Goal: Transaction & Acquisition: Purchase product/service

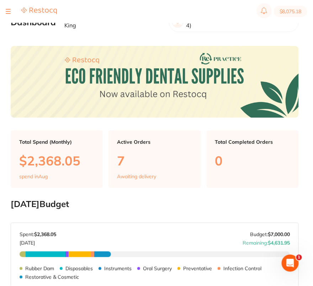
click at [9, 12] on div at bounding box center [8, 11] width 5 height 9
click at [7, 12] on button at bounding box center [8, 11] width 5 height 1
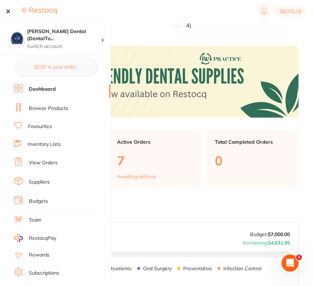
click at [45, 110] on link "Browse Products" at bounding box center [48, 108] width 39 height 7
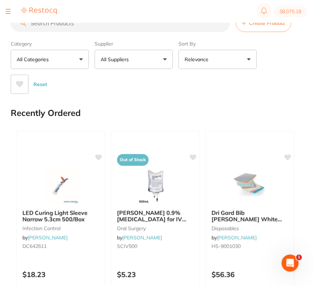
click at [111, 62] on p "All Suppliers" at bounding box center [116, 59] width 31 height 7
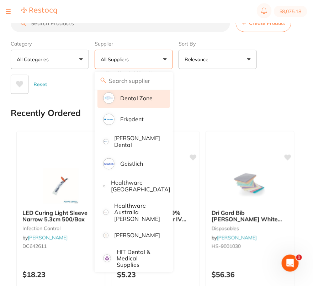
scroll to position [246, 0]
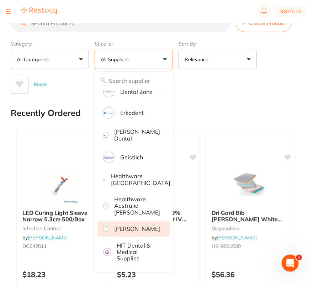
click at [146, 229] on p "[PERSON_NAME]" at bounding box center [137, 229] width 46 height 6
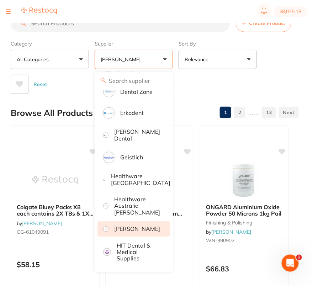
click at [267, 84] on div "Reset" at bounding box center [152, 81] width 283 height 25
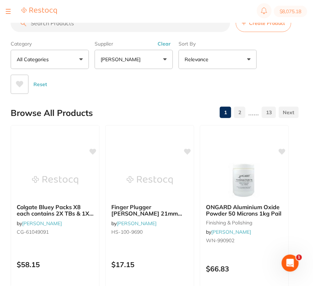
scroll to position [0, 0]
click at [86, 22] on section "$8,075.18" at bounding box center [156, 11] width 313 height 23
click at [83, 27] on input "search" at bounding box center [121, 23] width 220 height 18
paste input "HSD-9796096"
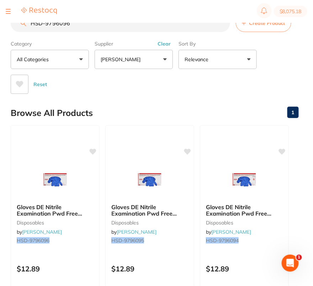
click at [91, 30] on input "HSD-9796096" at bounding box center [121, 23] width 220 height 18
click at [119, 25] on input "HSD-9796096" at bounding box center [121, 23] width 220 height 18
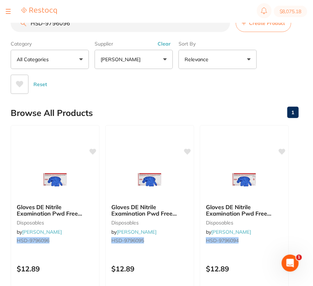
click at [119, 25] on input "HSD-9796096" at bounding box center [121, 23] width 220 height 18
paste input "RO-462025"
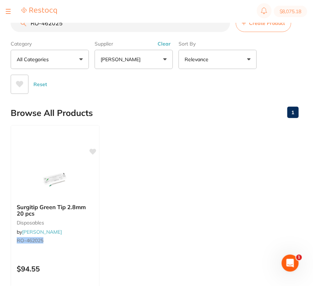
type input "RO-462025"
click at [223, 24] on input "RO-462025" at bounding box center [121, 23] width 220 height 18
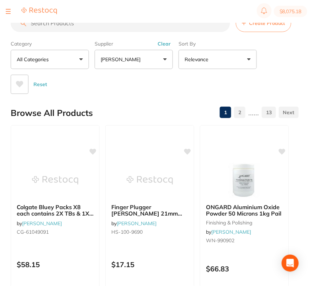
click at [89, 25] on input "search" at bounding box center [121, 23] width 220 height 18
paste input "Cosmetique Dental Bondi Junction | CDG"
type input "Cosmetique Dental Bondi Junction | CDG"
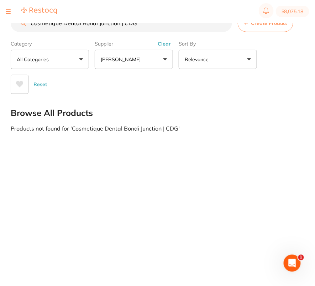
drag, startPoint x: 149, startPoint y: 28, endPoint x: 14, endPoint y: 24, distance: 134.6
click at [14, 24] on input "Cosmetique Dental Bondi Junction | CDG" at bounding box center [121, 23] width 221 height 18
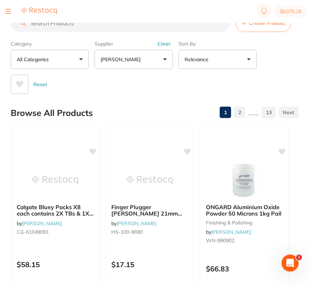
click at [96, 31] on input "search" at bounding box center [121, 23] width 220 height 18
paste input "HSD-9796096"
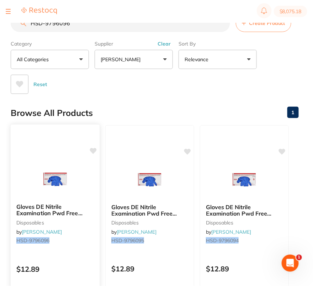
type input "HSD-9796096"
click at [53, 146] on div "Gloves DE Nitrile Examination Pwd Free Large Box 200 disposables by [PERSON_NAM…" at bounding box center [55, 227] width 90 height 207
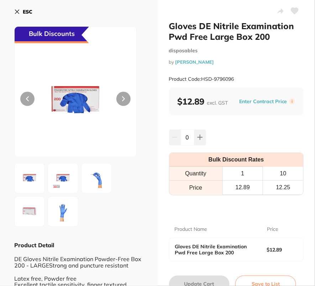
click at [19, 11] on icon at bounding box center [17, 12] width 6 height 6
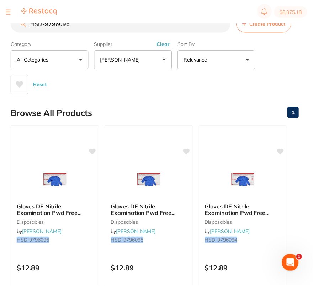
scroll to position [1, 0]
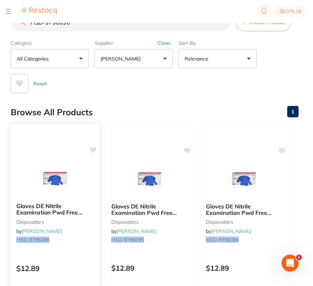
click at [60, 168] on img at bounding box center [55, 179] width 47 height 36
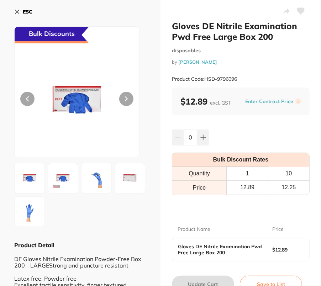
click at [26, 9] on b "ESC" at bounding box center [28, 12] width 10 height 6
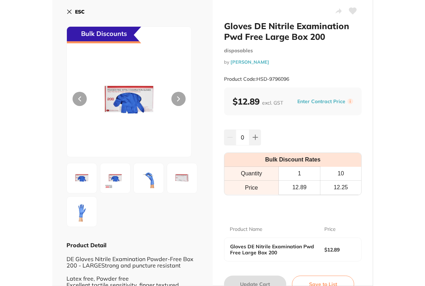
scroll to position [1, 0]
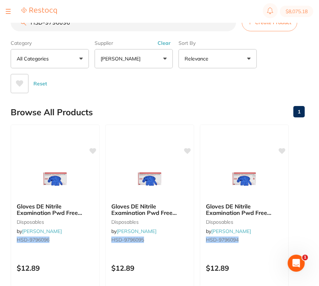
click at [230, 80] on div "Reset" at bounding box center [155, 80] width 289 height 25
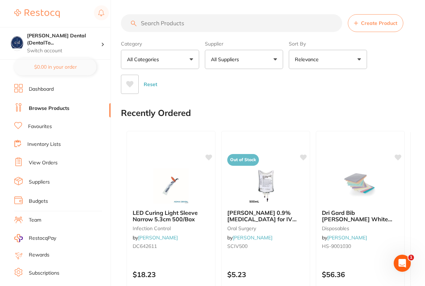
click at [46, 162] on link "View Orders" at bounding box center [43, 162] width 29 height 7
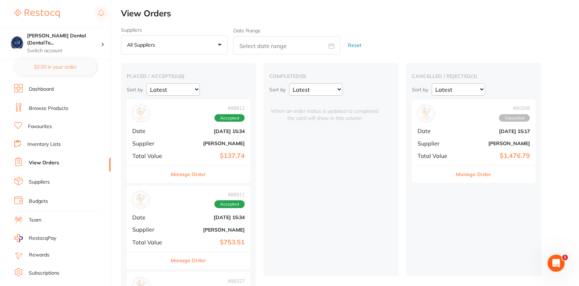
click at [427, 175] on button "Manage Order" at bounding box center [474, 174] width 35 height 17
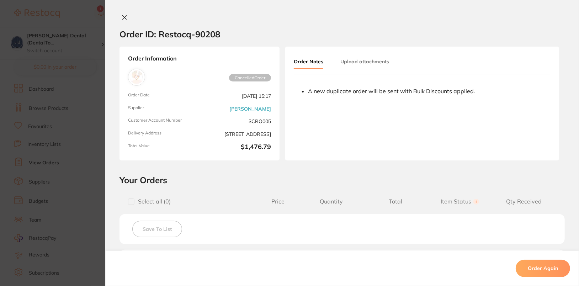
click at [427, 269] on button "Order Again" at bounding box center [543, 268] width 54 height 17
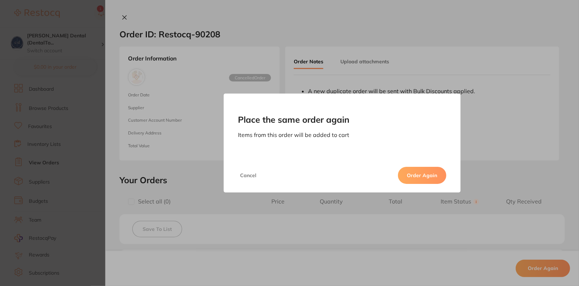
click at [421, 172] on button "Order Again" at bounding box center [422, 175] width 48 height 17
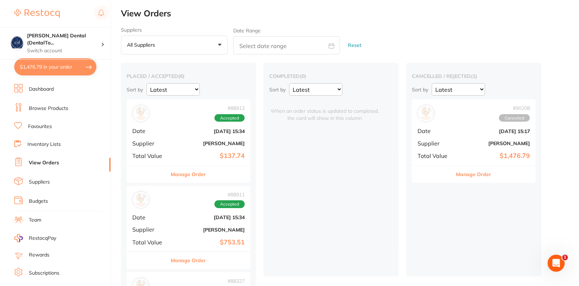
click at [48, 71] on button "$1,476.79 in your order" at bounding box center [55, 66] width 82 height 17
checkbox input "true"
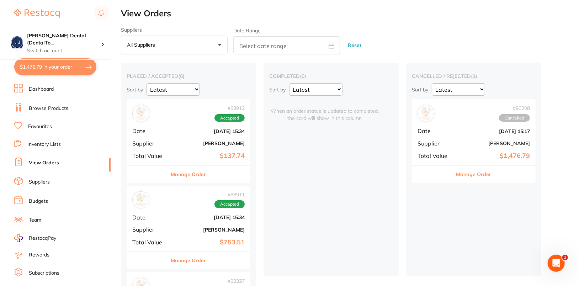
checkbox input "true"
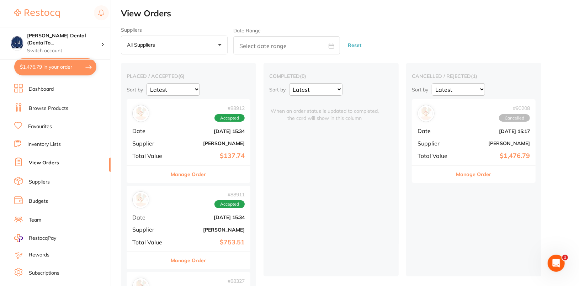
checkbox input "true"
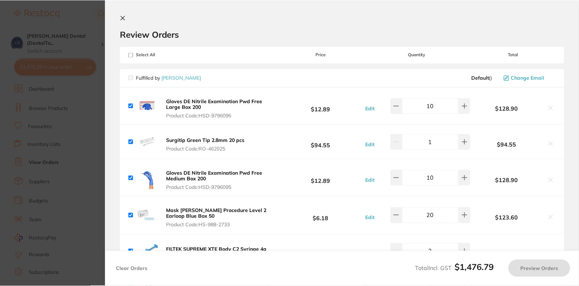
scroll to position [6, 0]
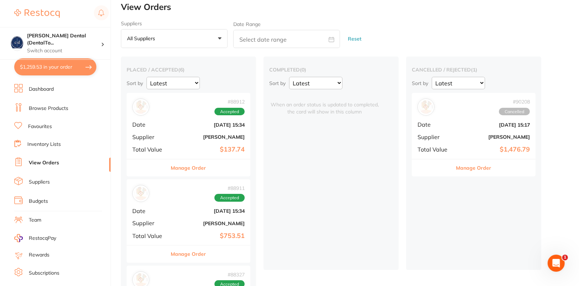
click at [53, 72] on button "$1,259.53 in your order" at bounding box center [55, 66] width 82 height 17
checkbox input "true"
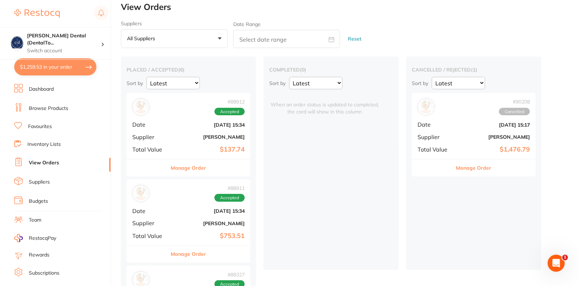
checkbox input "true"
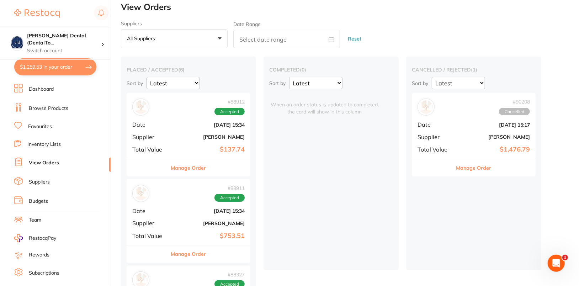
checkbox input "true"
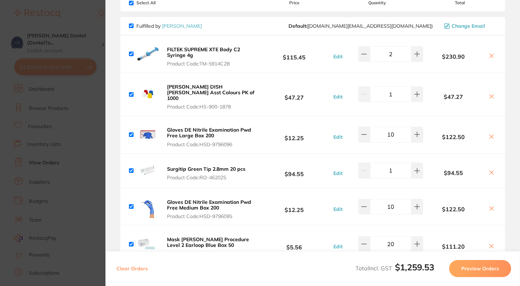
scroll to position [54, 0]
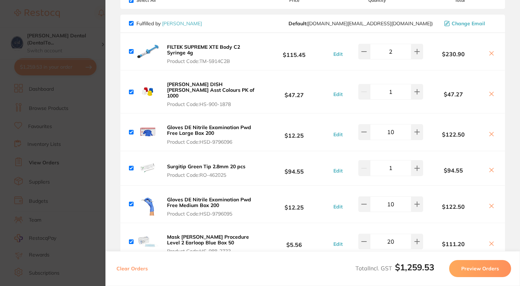
click at [206, 63] on span "Product Code: TM-5914C2B" at bounding box center [211, 61] width 88 height 6
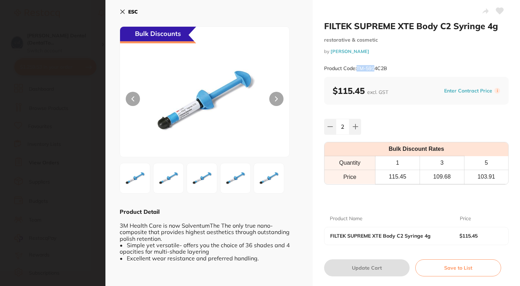
scroll to position [0, 0]
drag, startPoint x: 357, startPoint y: 69, endPoint x: 394, endPoint y: 69, distance: 37.0
click at [394, 69] on div "Product Code: TM-5914C2B" at bounding box center [416, 68] width 184 height 17
copy small "TM-5914C2B"
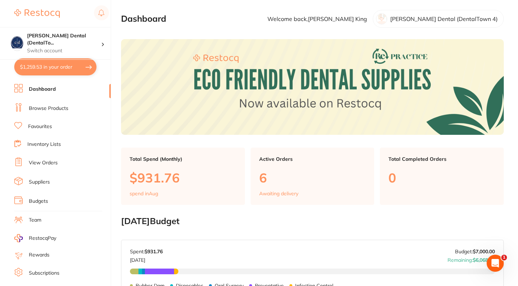
click at [44, 74] on button "$1,259.53 in your order" at bounding box center [55, 66] width 82 height 17
checkbox input "true"
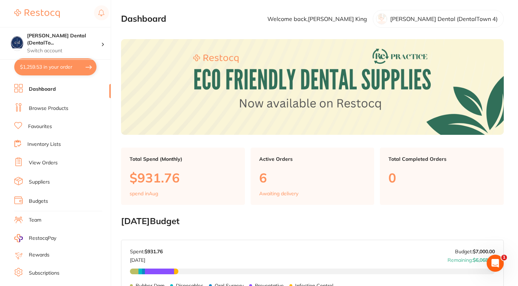
checkbox input "true"
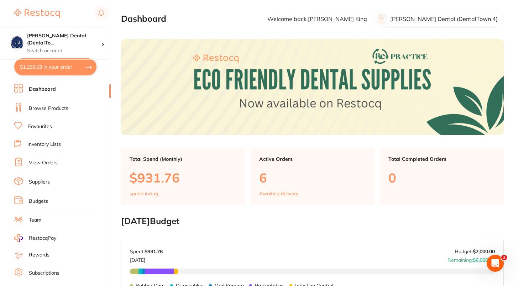
checkbox input "true"
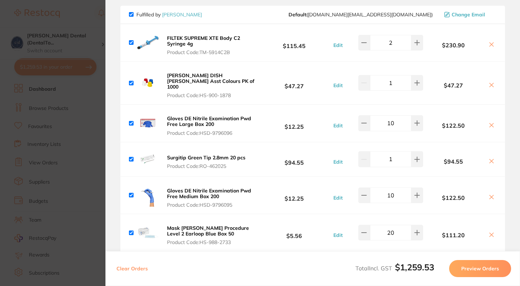
scroll to position [65, 0]
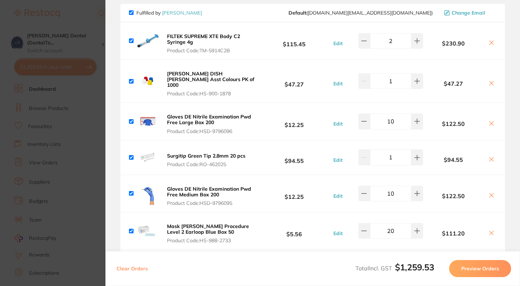
click at [224, 80] on button "DAPPEN DISH Henry Schein Asst Colours PK of 1000 Product Code: HS-900-1878" at bounding box center [211, 83] width 93 height 26
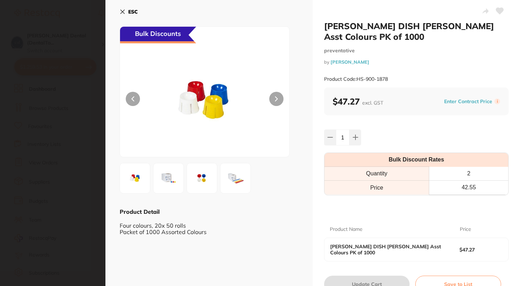
scroll to position [0, 0]
drag, startPoint x: 357, startPoint y: 80, endPoint x: 393, endPoint y: 80, distance: 36.7
click at [393, 80] on div "Product Code: HS-900-1878" at bounding box center [416, 78] width 184 height 17
copy small "HS-900-1878"
click at [120, 12] on icon at bounding box center [123, 12] width 6 height 6
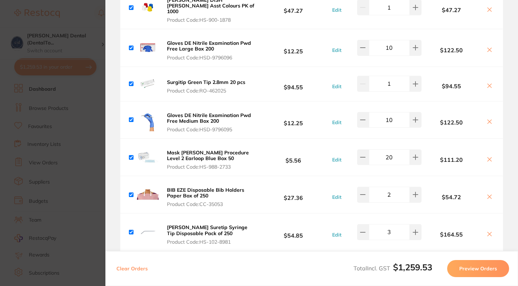
scroll to position [139, 0]
click at [234, 54] on span "Product Code: HSD-9796096" at bounding box center [211, 57] width 88 height 6
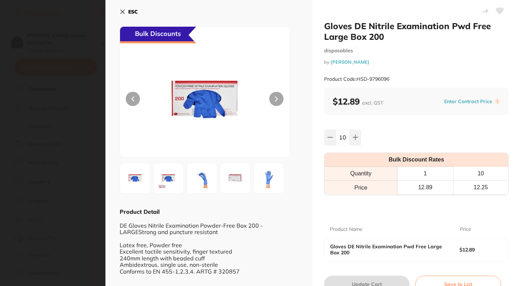
scroll to position [0, 0]
click at [129, 12] on b "ESC" at bounding box center [133, 12] width 10 height 6
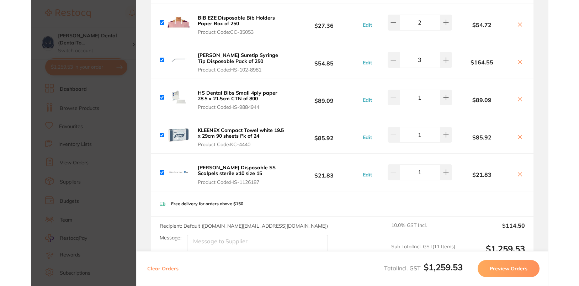
scroll to position [312, 0]
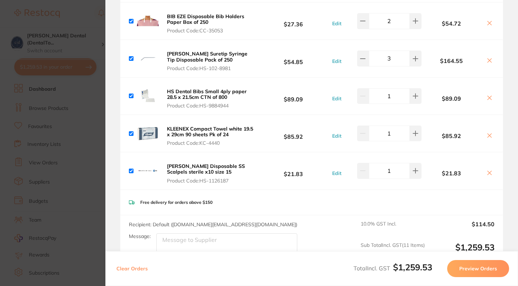
click at [512, 57] on section "Review Orders Your orders are being processed and we will notify you once we ha…" at bounding box center [311, 143] width 412 height 286
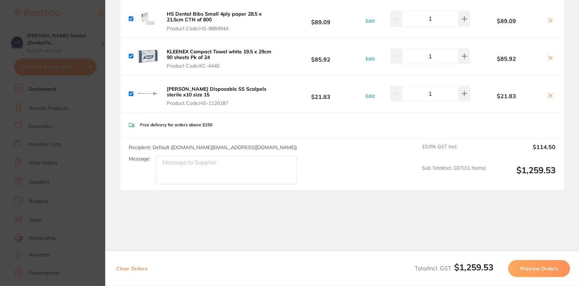
scroll to position [384, 0]
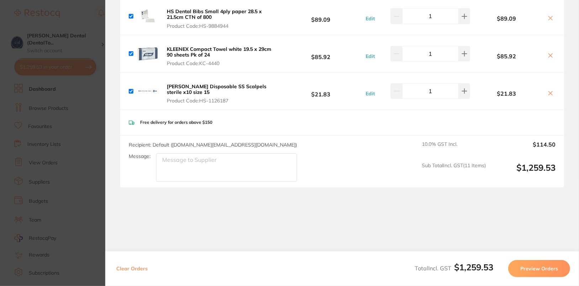
click at [327, 184] on div "Recipient: Default ( customer.care@henryschein.com.au ) Message: 10.0 % GST Inc…" at bounding box center [342, 162] width 444 height 52
click at [519, 267] on button "Preview Orders" at bounding box center [539, 268] width 62 height 17
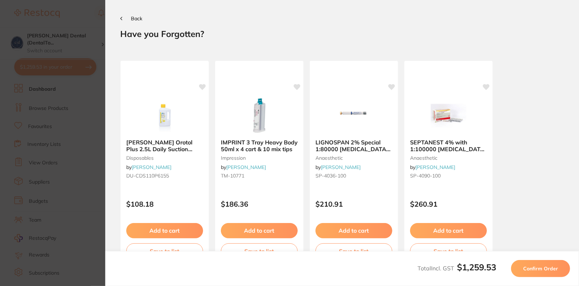
scroll to position [0, 0]
click at [519, 270] on span "Confirm Order" at bounding box center [540, 268] width 35 height 6
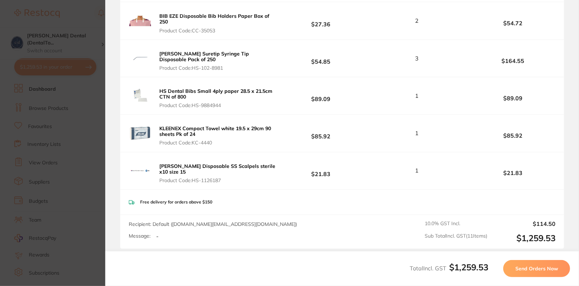
scroll to position [425, 0]
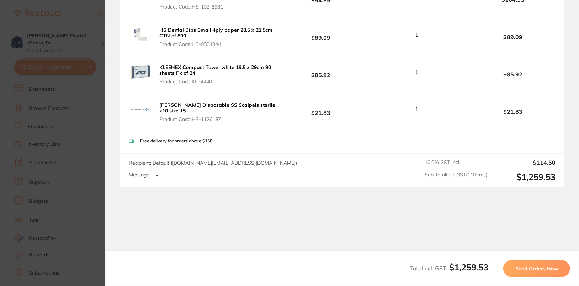
click at [519, 272] on span "Send Orders Now" at bounding box center [537, 268] width 43 height 6
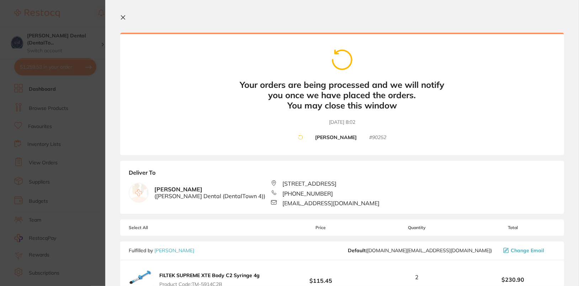
scroll to position [0, 0]
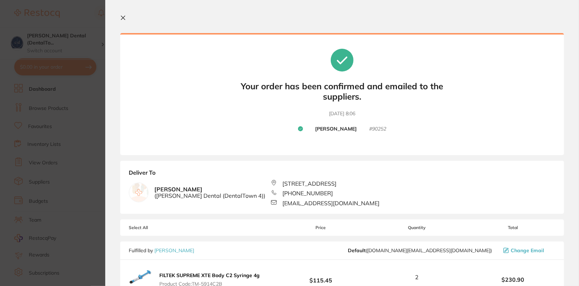
click at [519, 143] on section "Your orders are being processed and we will notify you once we have placed the …" at bounding box center [342, 143] width 474 height 286
click at [519, 187] on section "Your orders are being processed and we will notify you once we have placed the …" at bounding box center [342, 143] width 474 height 286
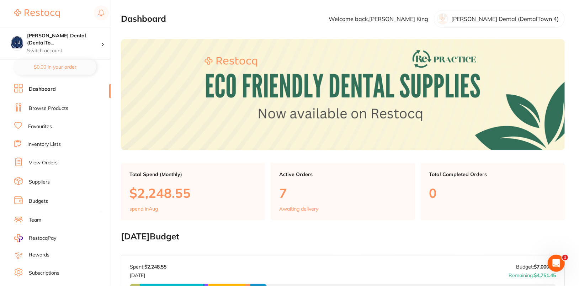
click at [47, 164] on link "View Orders" at bounding box center [43, 162] width 29 height 7
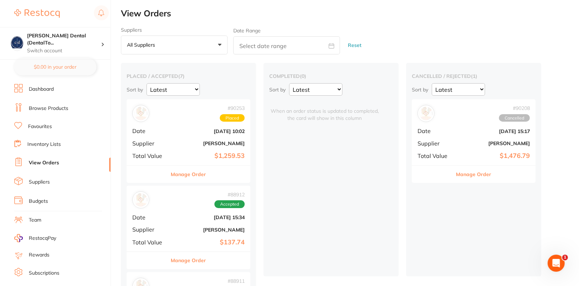
click at [178, 133] on b "[DATE] 10:02" at bounding box center [209, 131] width 71 height 6
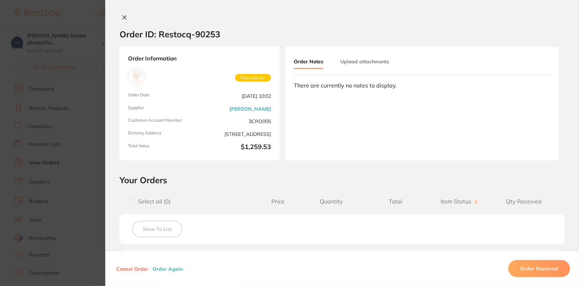
click at [7, 136] on section "Order ID: Restocq- 90253 Order Information Placed Order Order Date Aug 14 2025,…" at bounding box center [289, 143] width 579 height 286
